Goal: Task Accomplishment & Management: Manage account settings

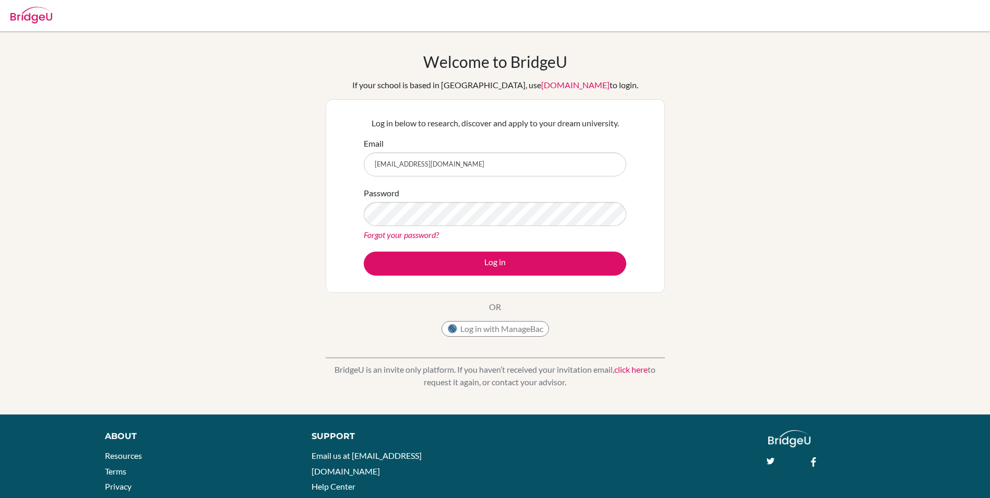
type input "[EMAIL_ADDRESS][DOMAIN_NAME]"
click at [364, 252] on button "Log in" at bounding box center [495, 264] width 263 height 24
click at [481, 227] on div "Password Forgot your password?" at bounding box center [495, 214] width 263 height 54
click at [364, 252] on button "Log in" at bounding box center [495, 264] width 263 height 24
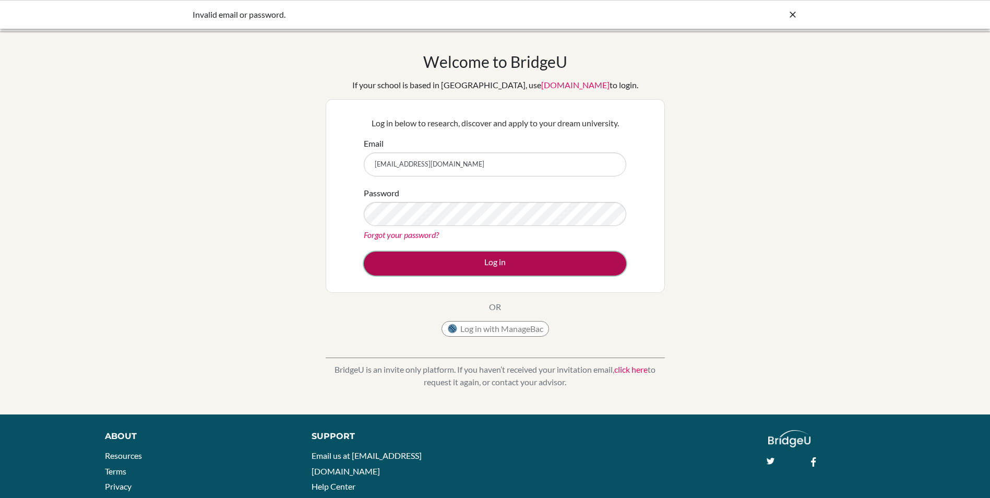
click at [583, 259] on button "Log in" at bounding box center [495, 264] width 263 height 24
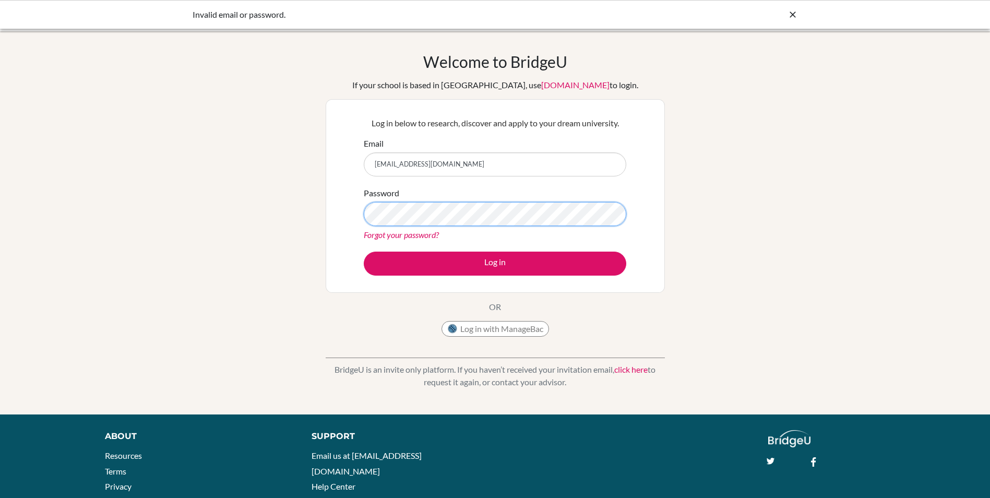
click at [364, 252] on button "Log in" at bounding box center [495, 264] width 263 height 24
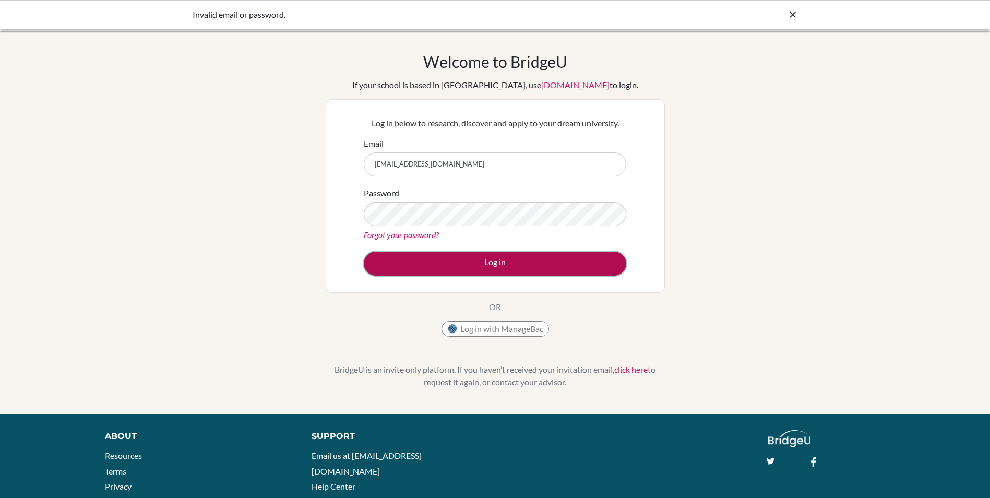
click at [481, 275] on button "Log in" at bounding box center [495, 264] width 263 height 24
click at [485, 269] on button "Log in" at bounding box center [495, 264] width 263 height 24
click at [534, 271] on button "Log in" at bounding box center [495, 264] width 263 height 24
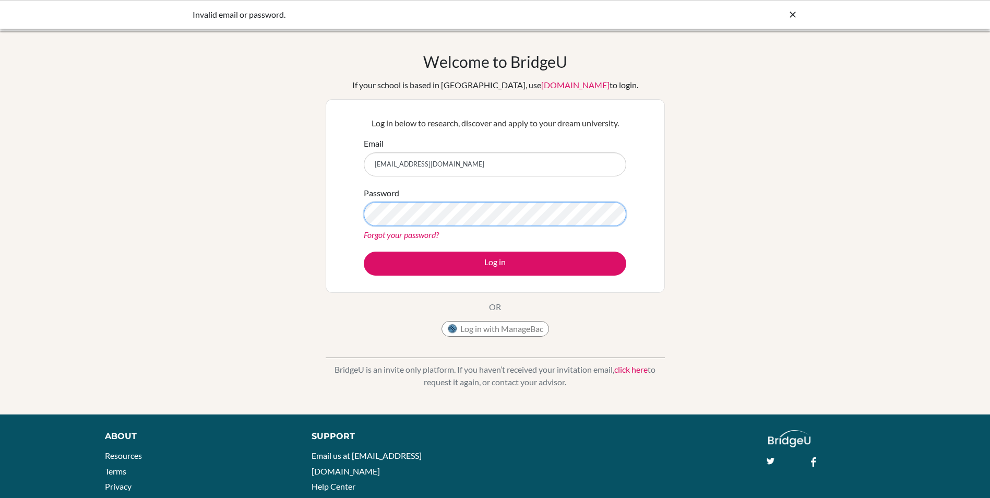
click at [364, 252] on button "Log in" at bounding box center [495, 264] width 263 height 24
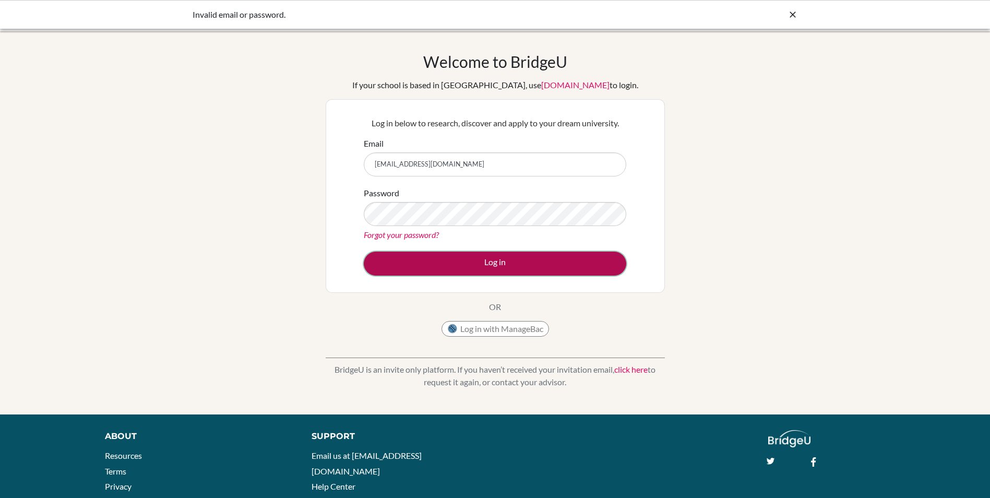
click at [543, 267] on button "Log in" at bounding box center [495, 264] width 263 height 24
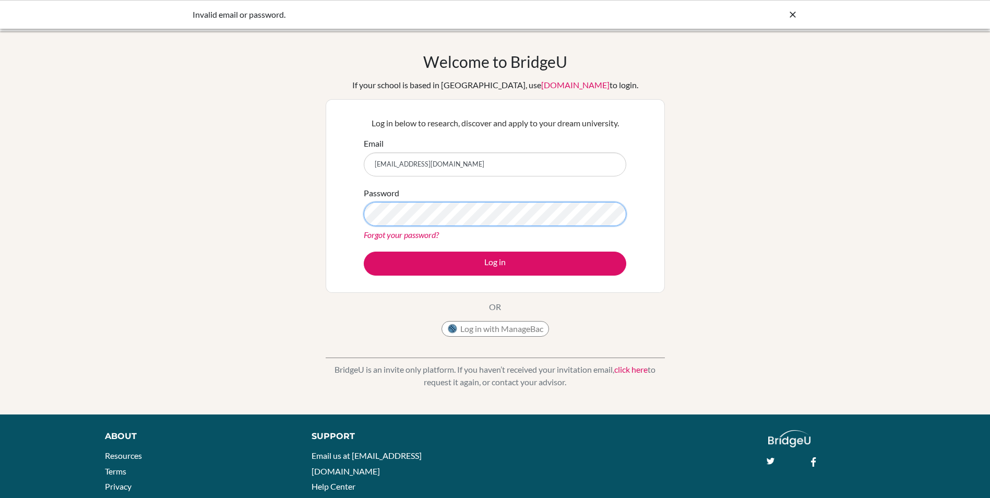
click at [364, 252] on button "Log in" at bounding box center [495, 264] width 263 height 24
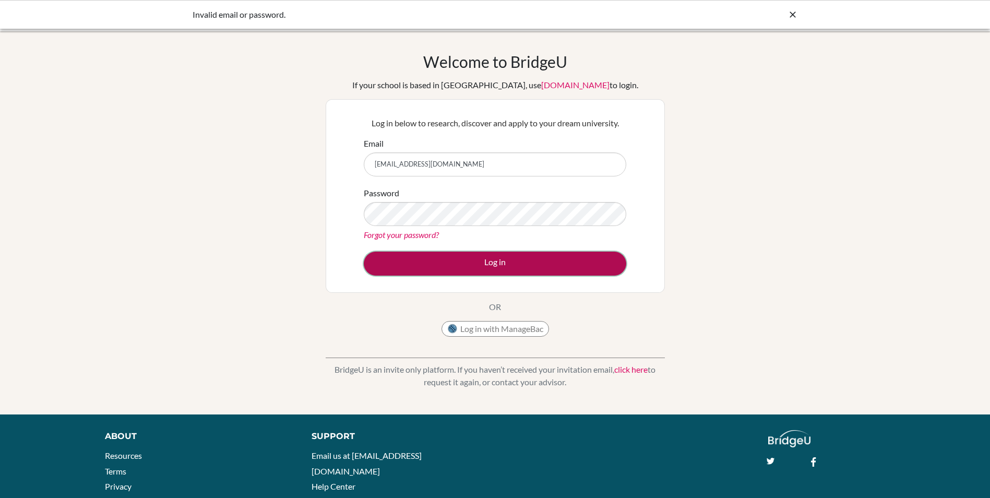
click at [579, 262] on button "Log in" at bounding box center [495, 264] width 263 height 24
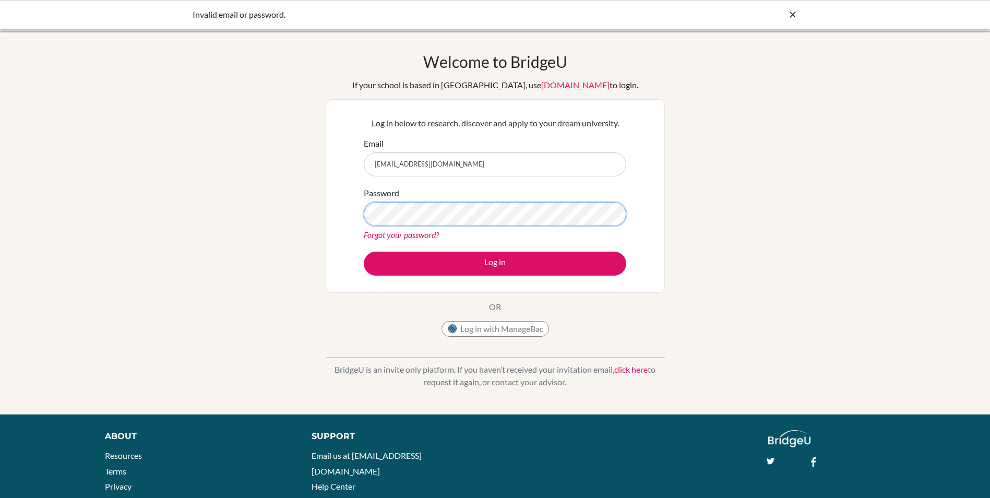
click at [364, 252] on button "Log in" at bounding box center [495, 264] width 263 height 24
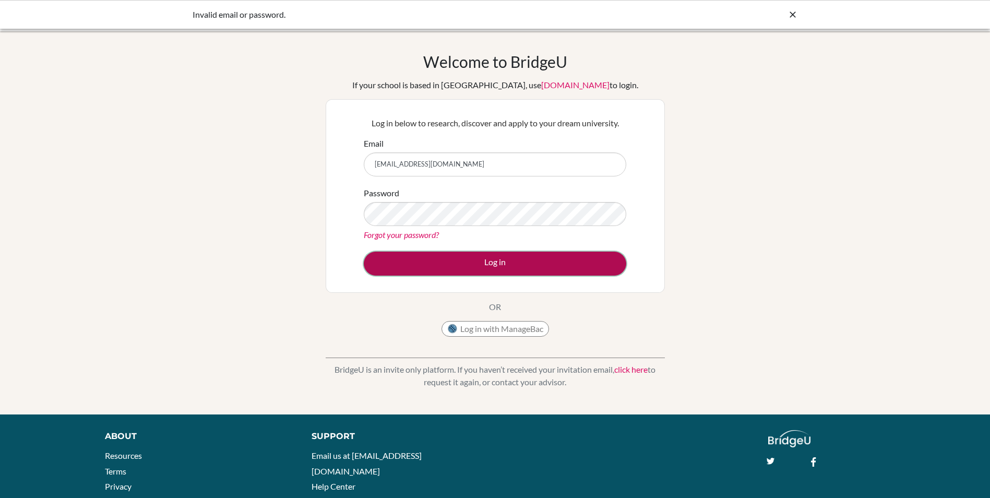
click at [527, 256] on button "Log in" at bounding box center [495, 264] width 263 height 24
click at [523, 270] on button "Log in" at bounding box center [495, 264] width 263 height 24
click at [565, 263] on button "Log in" at bounding box center [495, 264] width 263 height 24
click at [509, 264] on button "Log in" at bounding box center [495, 264] width 263 height 24
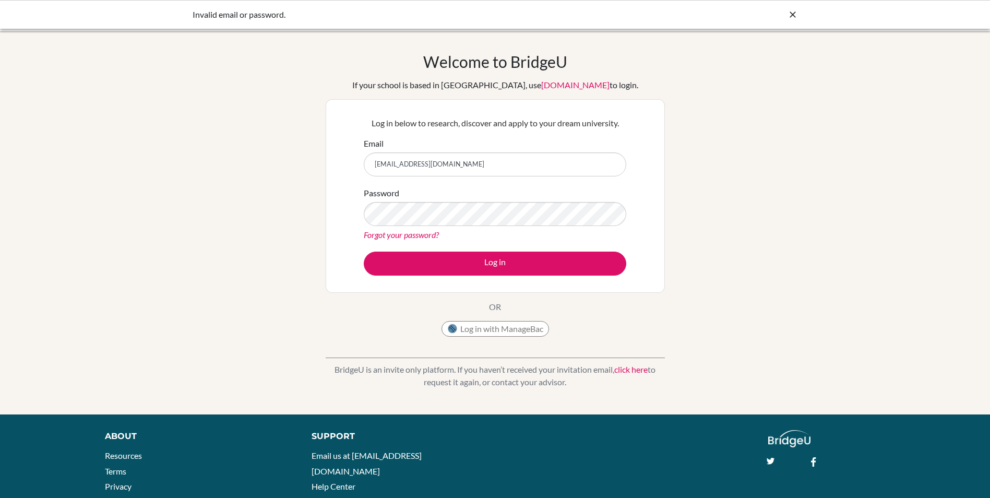
click at [517, 166] on input "[EMAIL_ADDRESS][DOMAIN_NAME]" at bounding box center [495, 164] width 263 height 24
click at [520, 173] on input "[EMAIL_ADDRESS][DOMAIN_NAME]" at bounding box center [495, 164] width 263 height 24
drag, startPoint x: 512, startPoint y: 161, endPoint x: 349, endPoint y: 180, distance: 164.0
click at [349, 180] on div "Log in below to research, discover and apply to your dream university. Email ek…" at bounding box center [495, 196] width 339 height 194
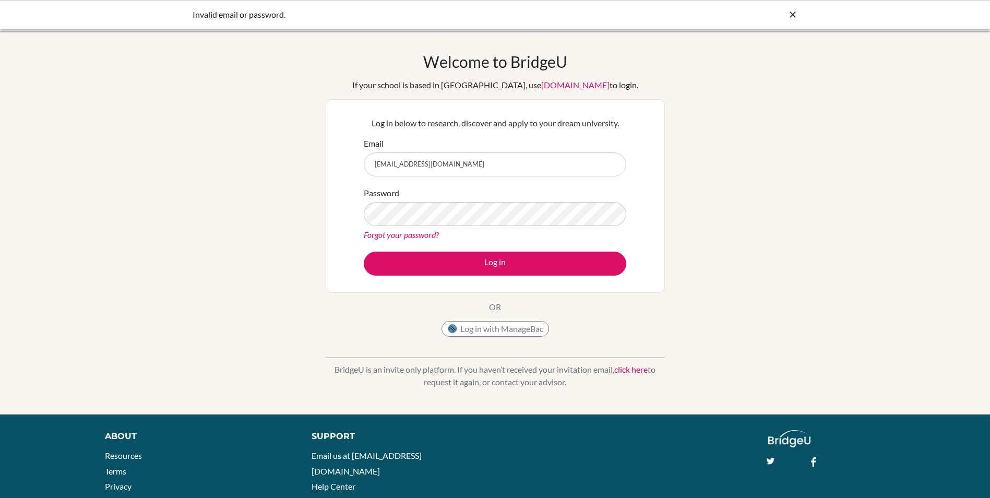
click at [398, 169] on input "[EMAIL_ADDRESS][DOMAIN_NAME]" at bounding box center [495, 164] width 263 height 24
click at [364, 252] on button "Log in" at bounding box center [495, 264] width 263 height 24
drag, startPoint x: 539, startPoint y: 159, endPoint x: 272, endPoint y: 181, distance: 267.7
click at [272, 181] on div "Welcome to BridgeU If your school is based in China, use app.bridge-u.com.cn to…" at bounding box center [495, 222] width 990 height 341
click at [364, 252] on button "Log in" at bounding box center [495, 264] width 263 height 24
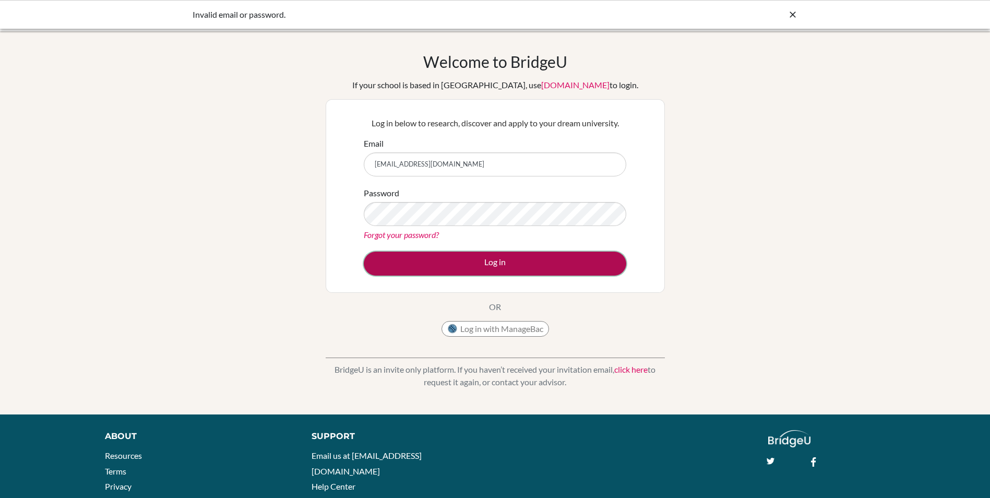
click at [476, 275] on button "Log in" at bounding box center [495, 264] width 263 height 24
click at [476, 268] on button "Log in" at bounding box center [495, 264] width 263 height 24
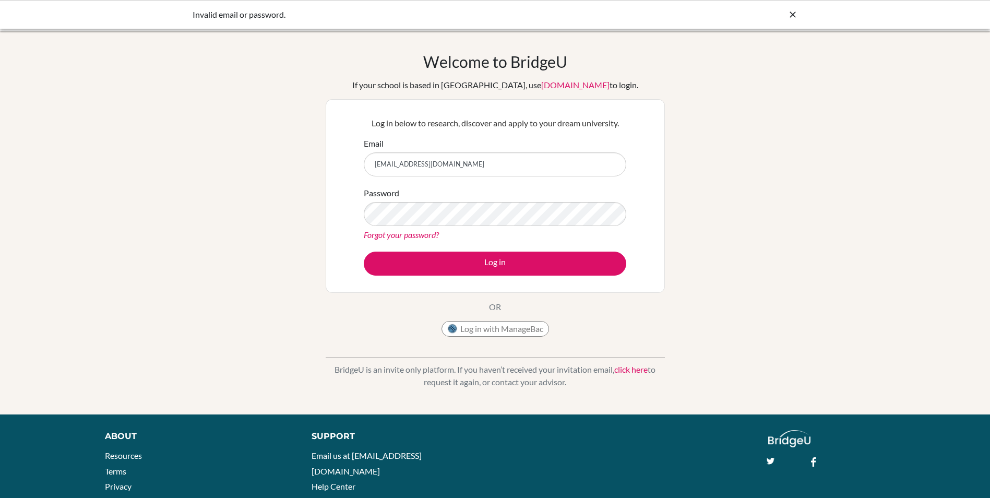
click at [403, 238] on link "Forgot your password?" at bounding box center [401, 235] width 75 height 10
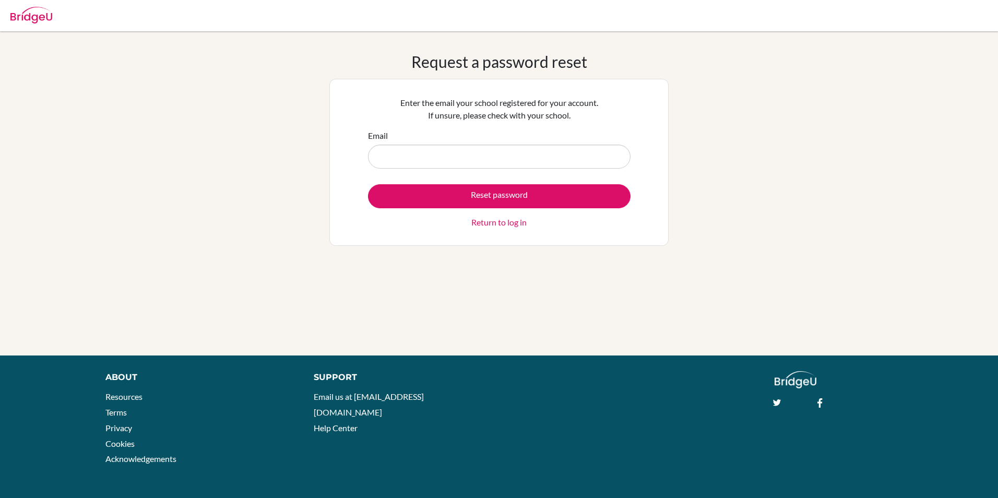
click at [390, 155] on input "Email" at bounding box center [499, 157] width 263 height 24
type input "[EMAIL_ADDRESS][DOMAIN_NAME]"
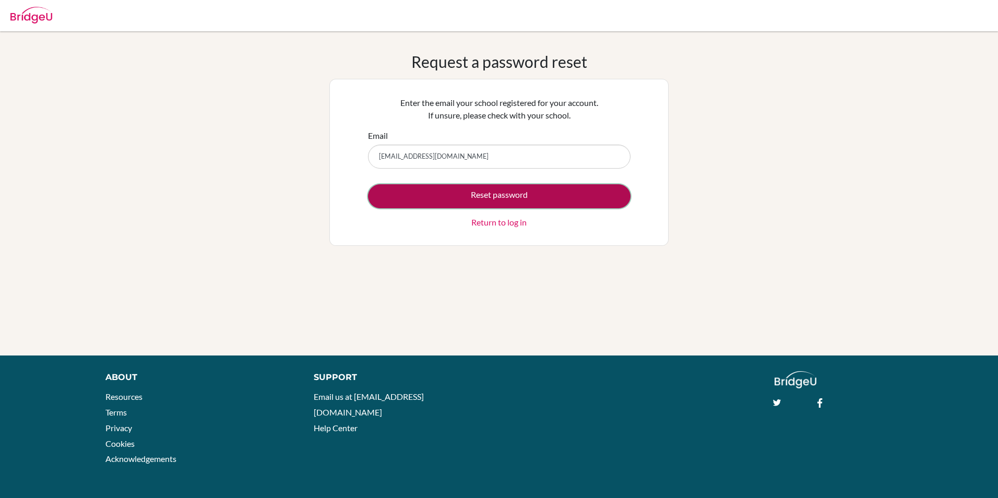
click at [563, 195] on button "Reset password" at bounding box center [499, 196] width 263 height 24
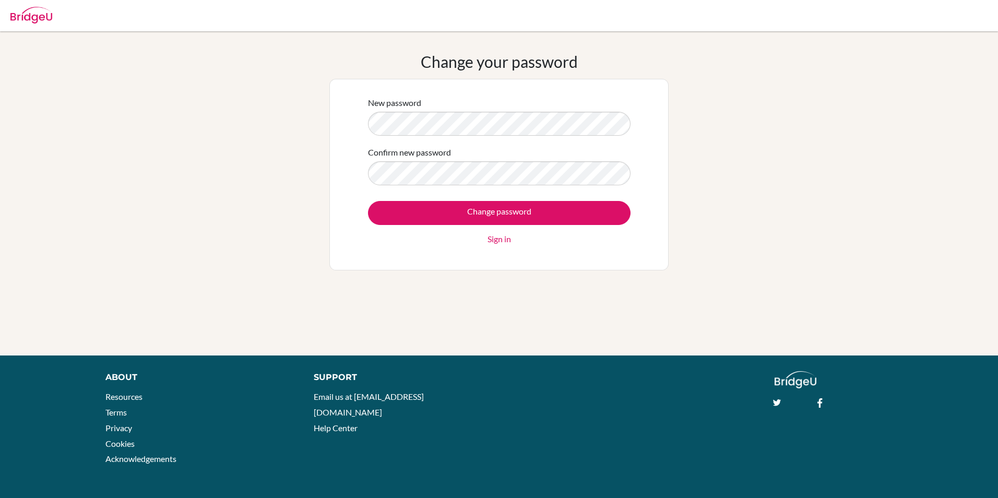
click at [69, 0] on html "Your browser is not supported by [PERSON_NAME]. Please use Internet Explorer 11…" at bounding box center [499, 249] width 998 height 498
click at [76, 52] on div "Change your password New password Confirm new password Change password Sign in" at bounding box center [499, 193] width 998 height 282
click at [162, 93] on div "Change your password New password Confirm new password Change password Sign in" at bounding box center [499, 193] width 998 height 282
click at [268, 165] on div "Change your password New password Confirm new password Change password Sign in" at bounding box center [499, 193] width 998 height 282
click at [368, 201] on input "Change password" at bounding box center [499, 213] width 263 height 24
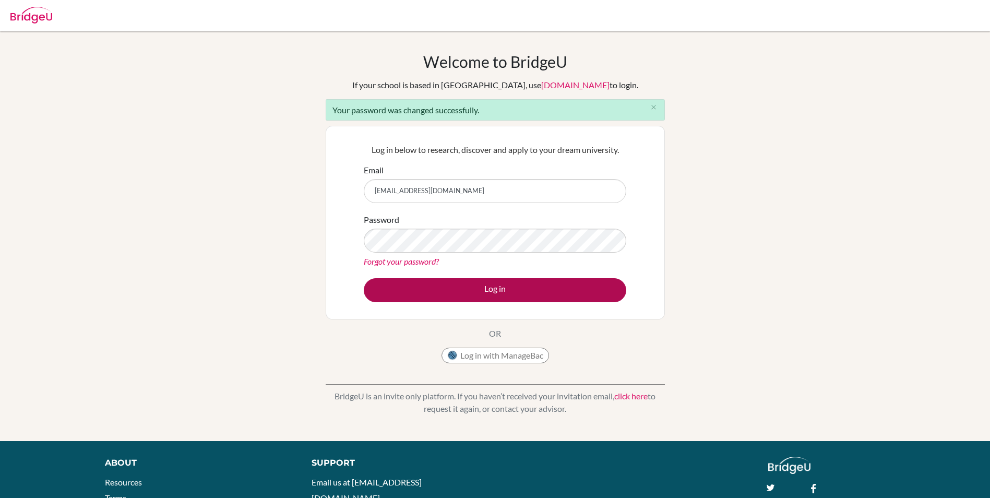
type input "[EMAIL_ADDRESS][DOMAIN_NAME]"
click at [537, 289] on button "Log in" at bounding box center [495, 290] width 263 height 24
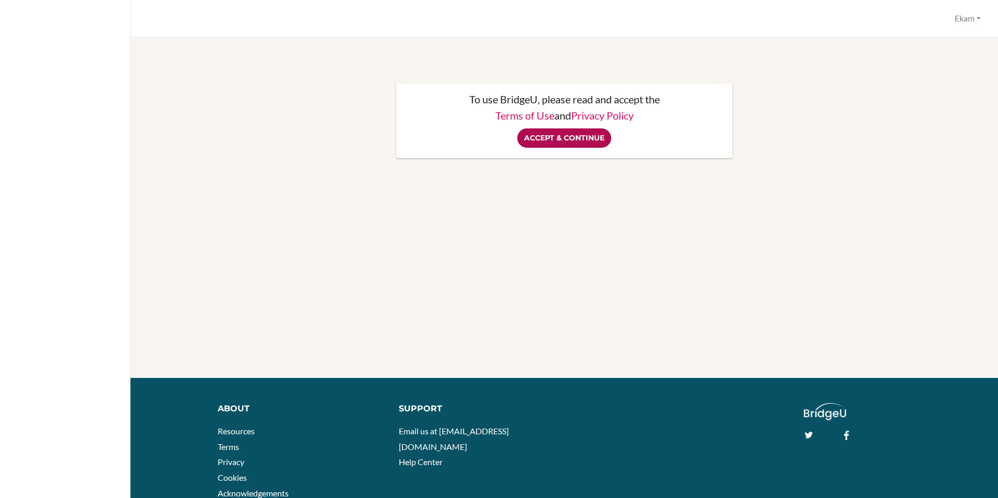
click at [534, 137] on input "Accept & Continue" at bounding box center [564, 137] width 94 height 19
